Goal: Navigation & Orientation: Find specific page/section

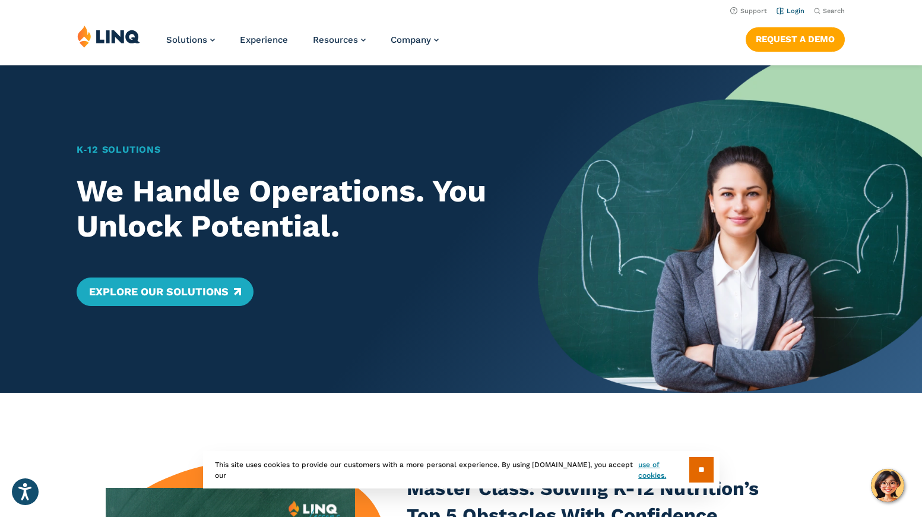
click at [801, 14] on link "Login" at bounding box center [791, 11] width 28 height 8
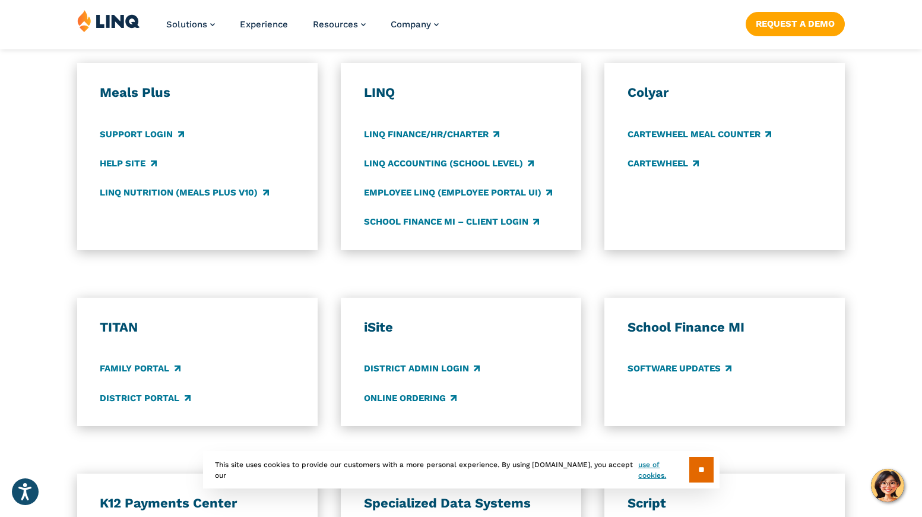
scroll to position [831, 0]
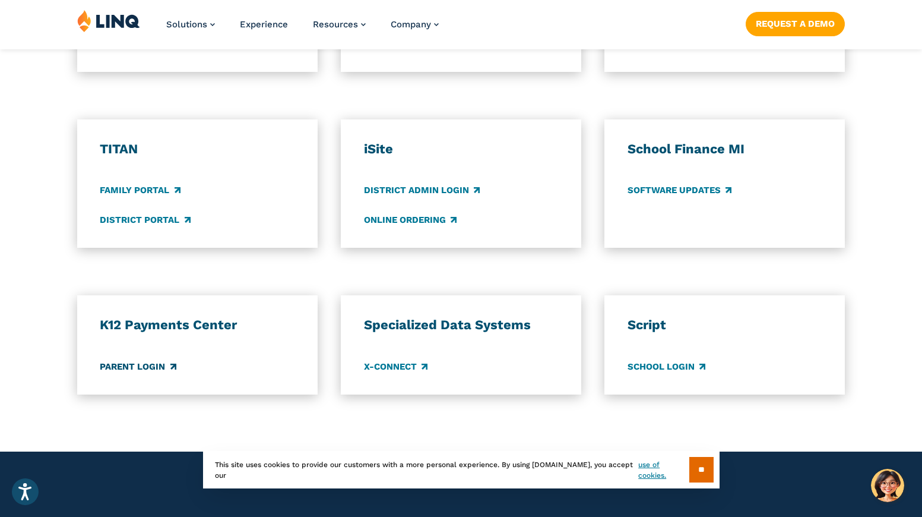
click at [126, 363] on link "Parent Login" at bounding box center [138, 366] width 76 height 13
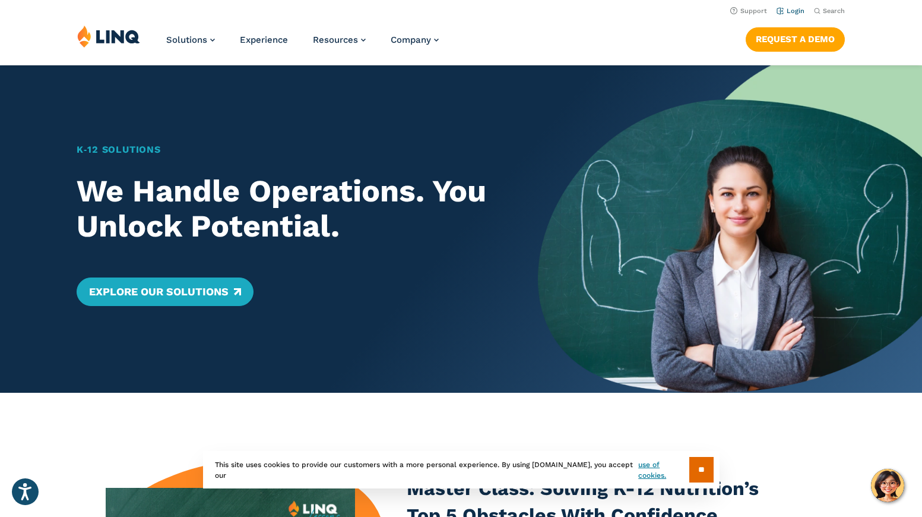
click at [792, 8] on link "Login" at bounding box center [791, 11] width 28 height 8
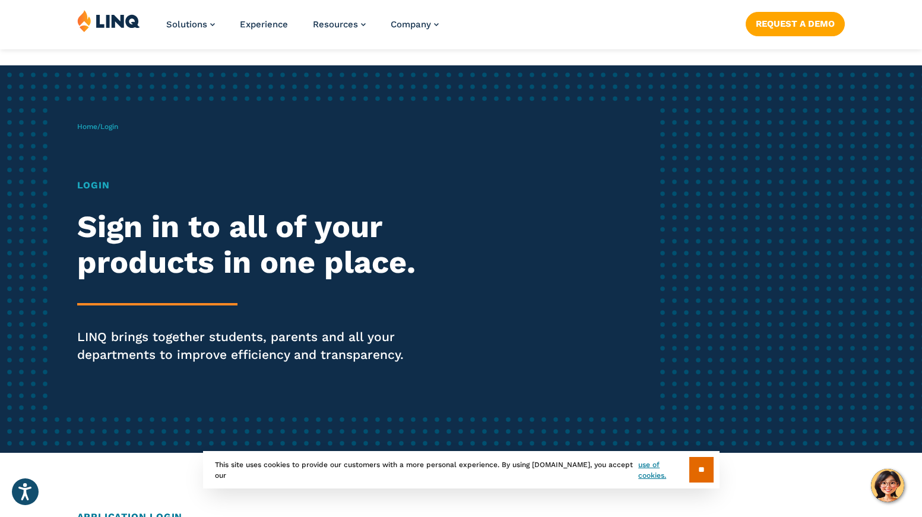
scroll to position [238, 0]
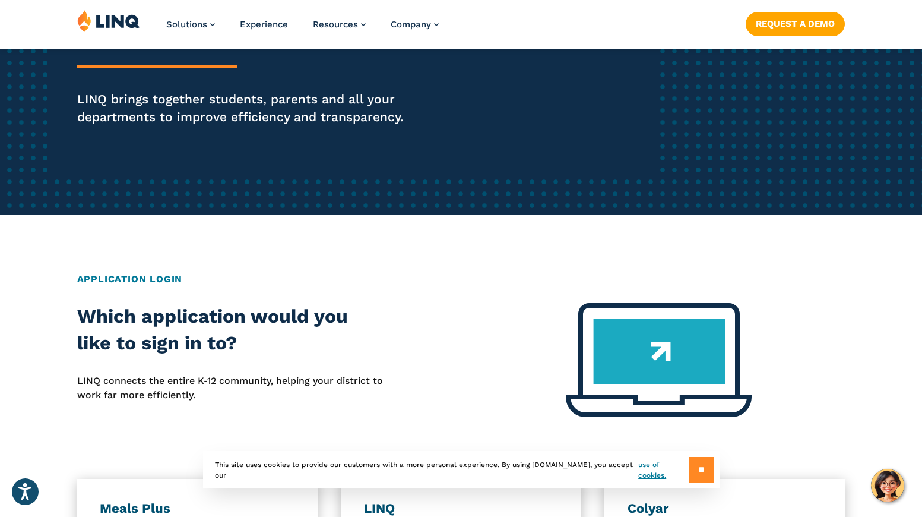
click at [700, 469] on input "**" at bounding box center [702, 470] width 24 height 26
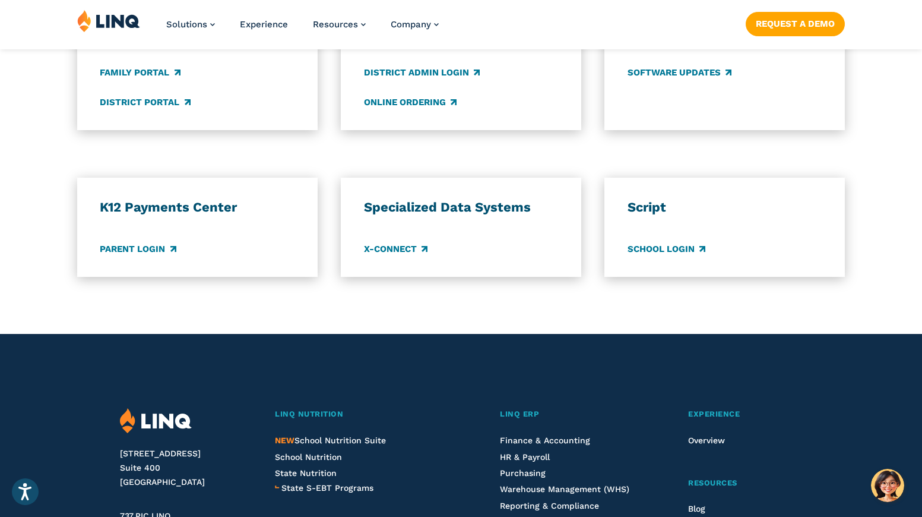
scroll to position [950, 0]
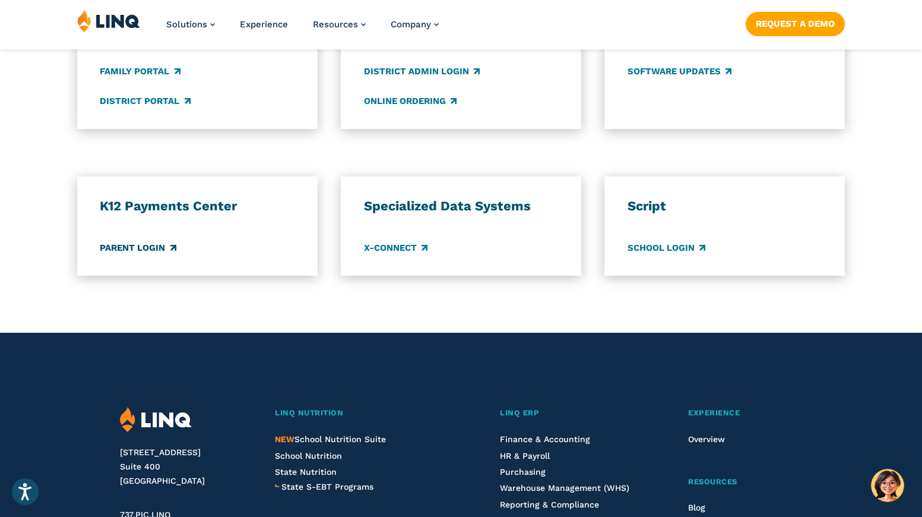
click at [153, 246] on link "Parent Login" at bounding box center [138, 247] width 76 height 13
